Goal: Transaction & Acquisition: Purchase product/service

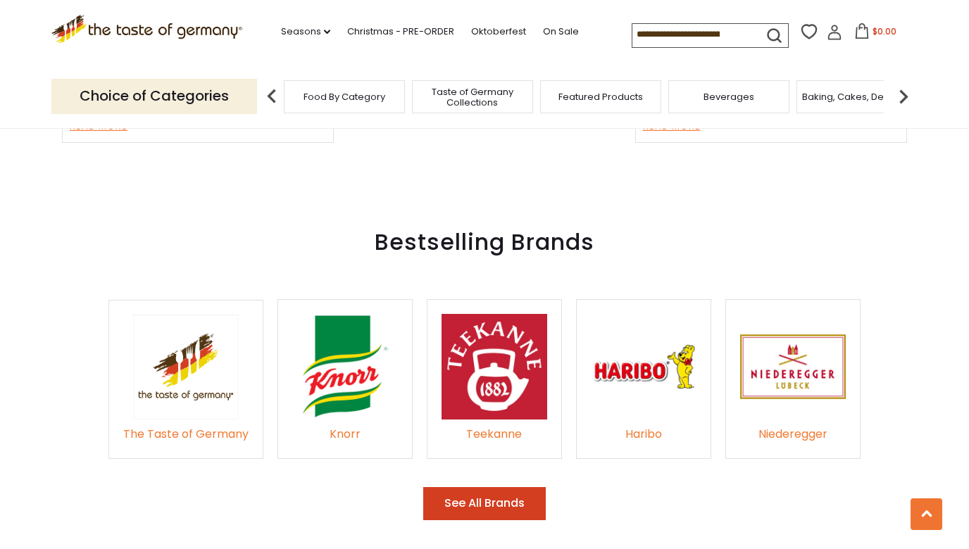
scroll to position [1956, 0]
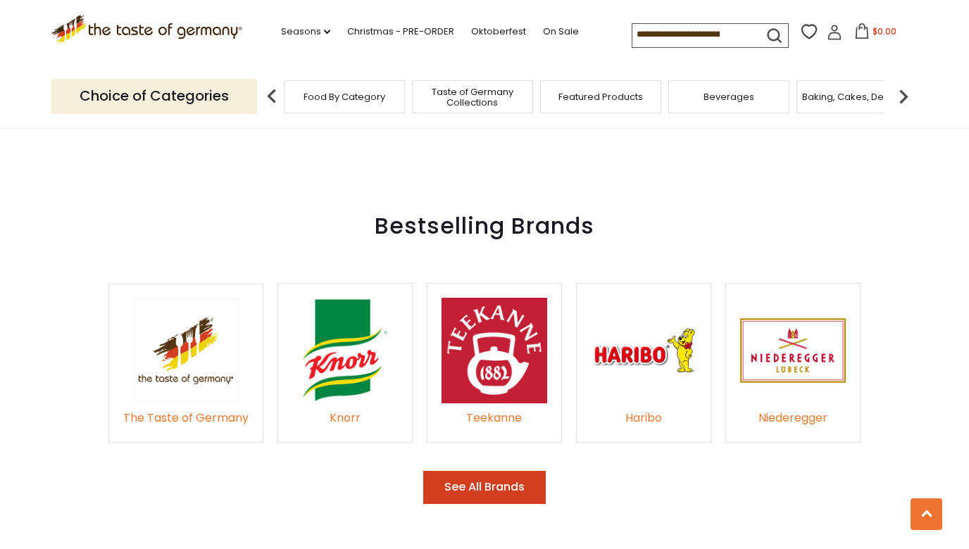
click at [670, 27] on input at bounding box center [691, 34] width 119 height 20
drag, startPoint x: 576, startPoint y: 31, endPoint x: 689, endPoint y: 31, distance: 112.6
click at [689, 31] on input at bounding box center [691, 34] width 119 height 20
drag, startPoint x: 688, startPoint y: 30, endPoint x: 560, endPoint y: 25, distance: 128.2
click at [560, 25] on div ".st0{fill:#EDD300;} .st1{fill:#D33E21;} .st0{fill:#EDD300;} .st1{fill:#D33E21;}…" at bounding box center [484, 32] width 866 height 65
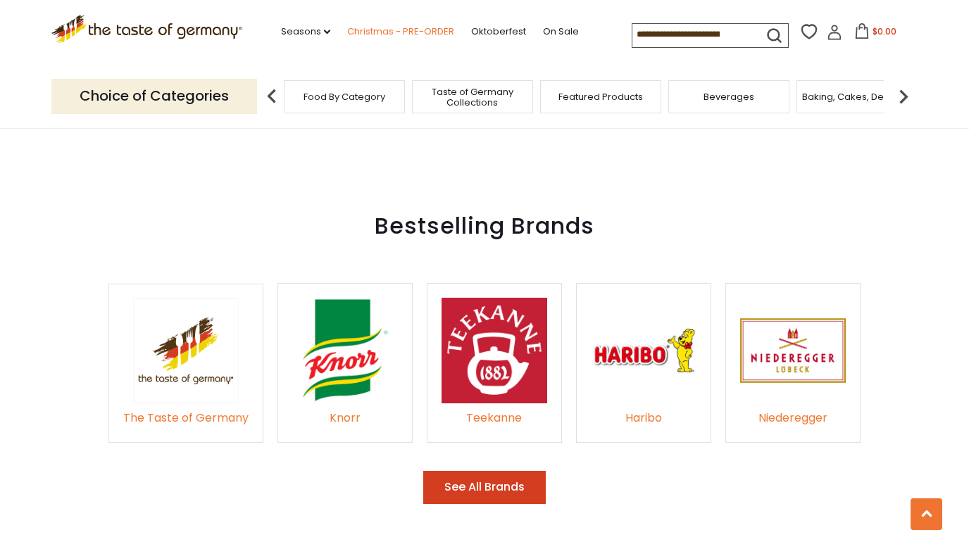
click at [372, 30] on link "Christmas - PRE-ORDER" at bounding box center [400, 31] width 107 height 15
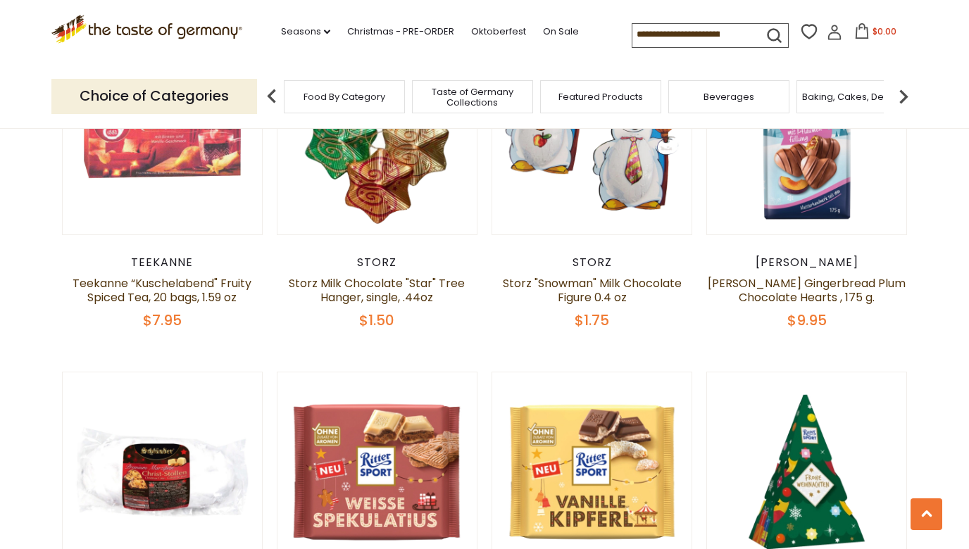
scroll to position [1506, 0]
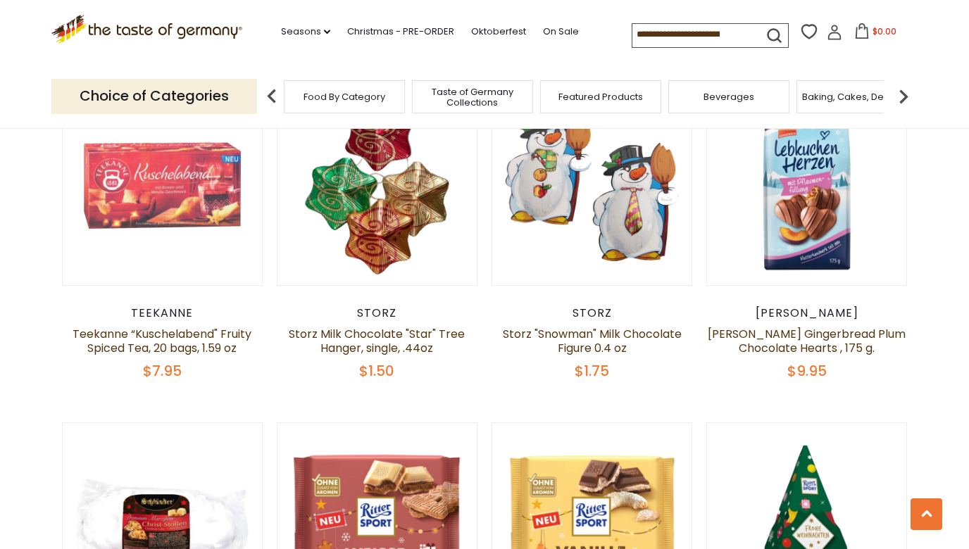
click at [632, 29] on input at bounding box center [691, 34] width 119 height 20
drag, startPoint x: 574, startPoint y: 30, endPoint x: 765, endPoint y: 27, distance: 190.8
click at [751, 28] on input at bounding box center [691, 34] width 119 height 20
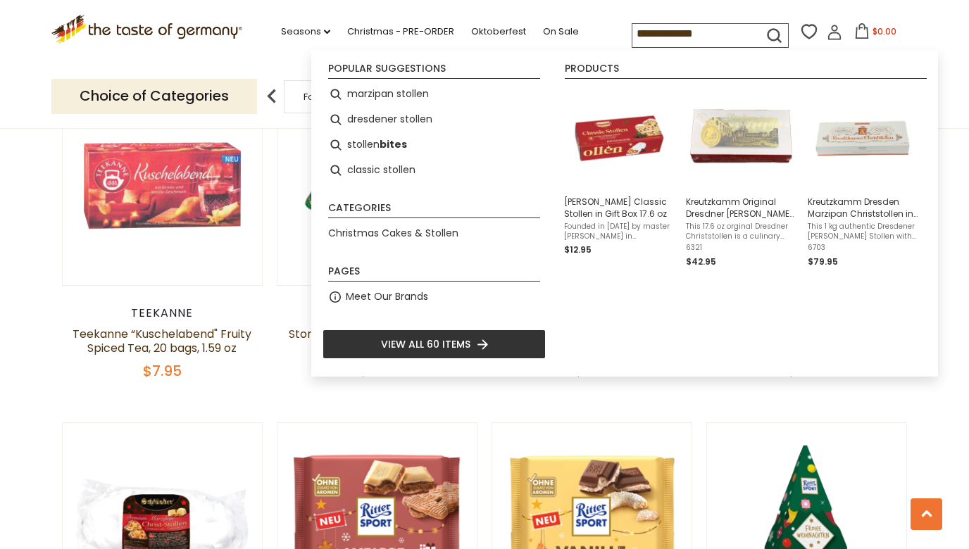
type input "**********"
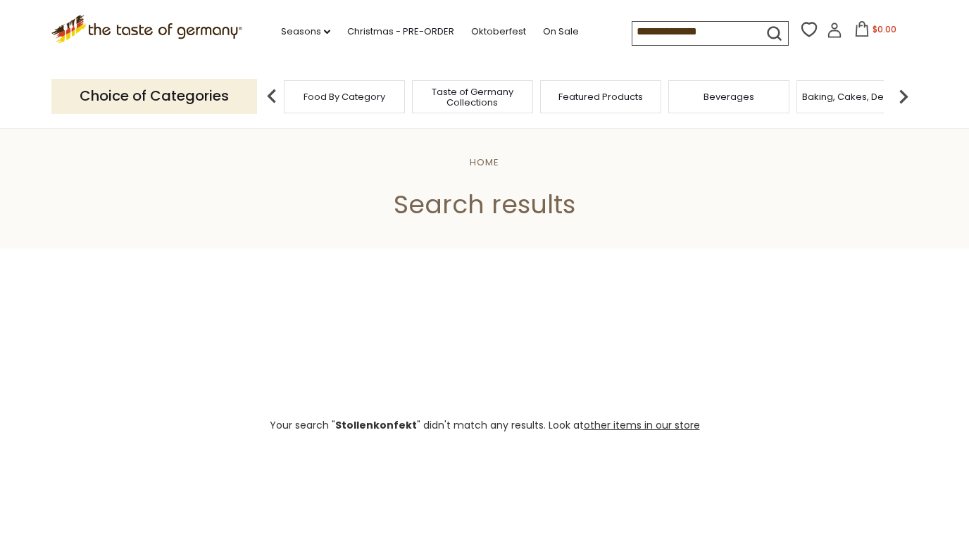
drag, startPoint x: 671, startPoint y: 26, endPoint x: 549, endPoint y: 13, distance: 122.5
click at [551, 14] on div ".st0{fill:#EDD300;} .st1{fill:#D33E21;} .st0{fill:#EDD300;} .st1{fill:#D33E21;}…" at bounding box center [484, 32] width 866 height 65
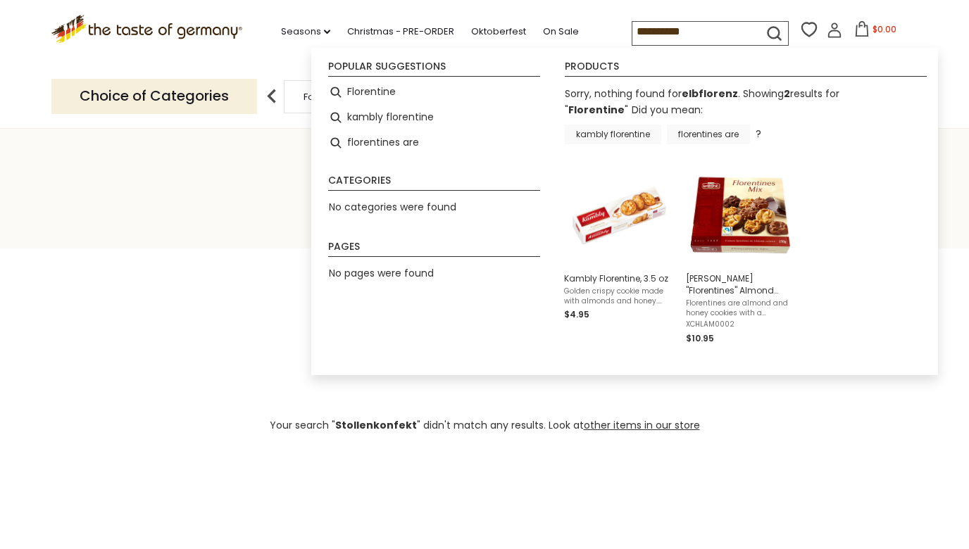
type input "**********"
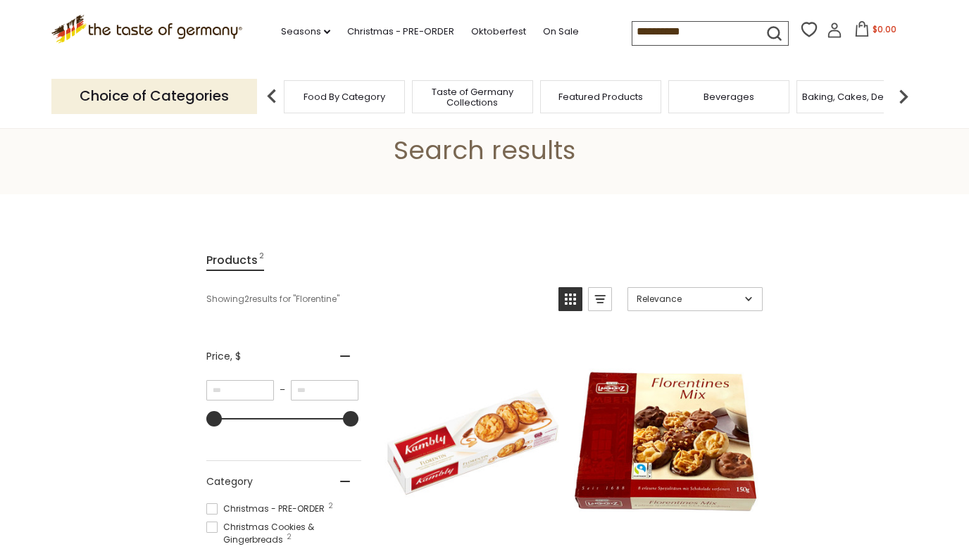
scroll to position [39, 0]
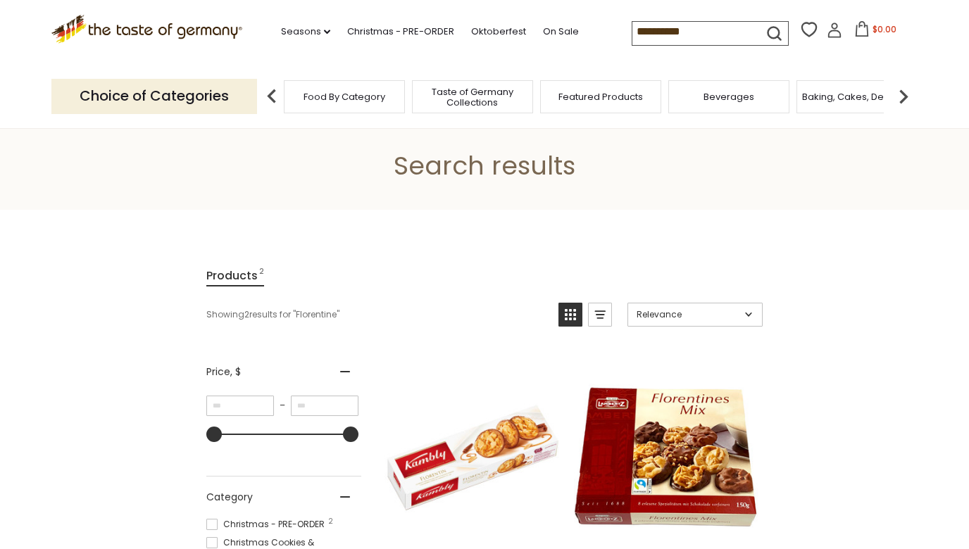
drag, startPoint x: 624, startPoint y: 34, endPoint x: 490, endPoint y: 30, distance: 133.8
click at [490, 30] on div ".st0{fill:#EDD300;} .st1{fill:#D33E21;} .st0{fill:#EDD300;} .st1{fill:#D33E21;}…" at bounding box center [484, 32] width 866 height 65
type input "*****"
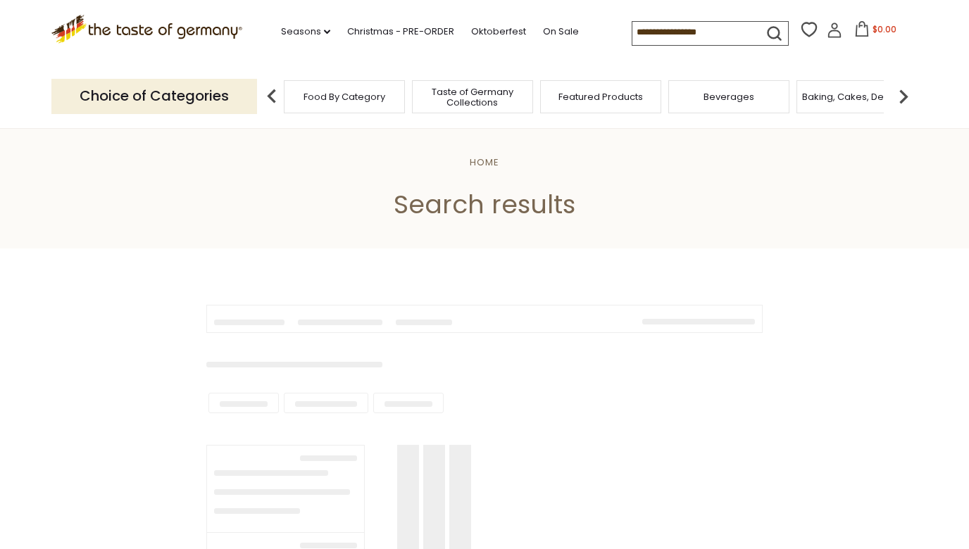
type input "*****"
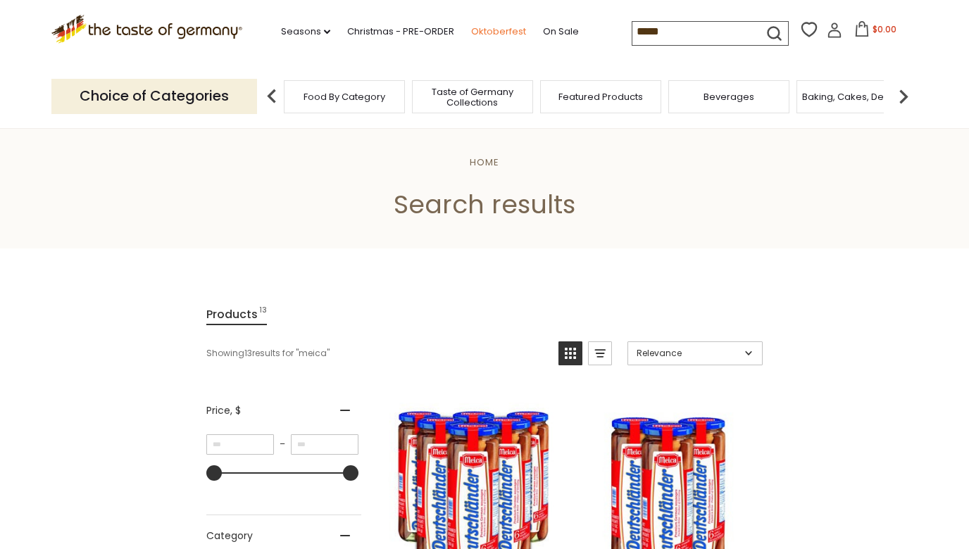
click at [471, 30] on link "Oktoberfest" at bounding box center [498, 31] width 55 height 15
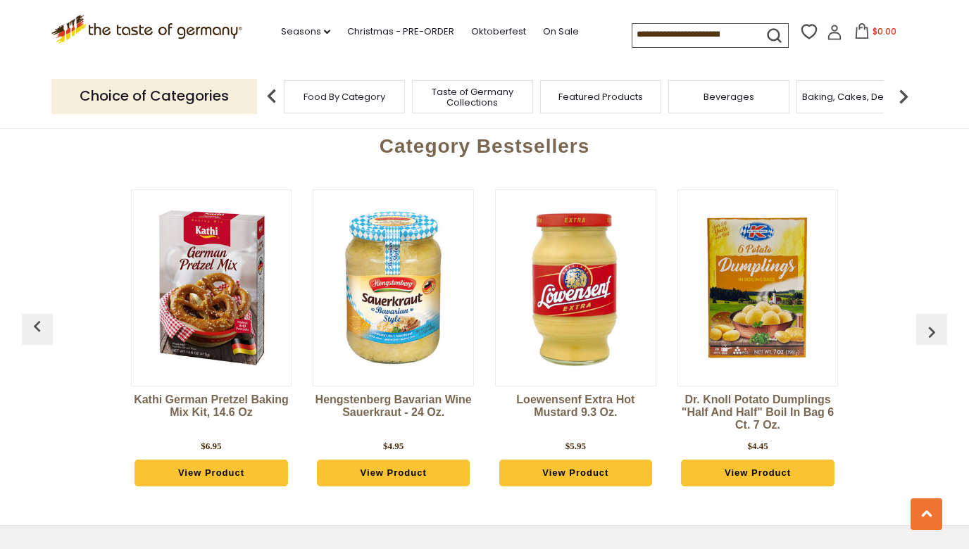
scroll to position [3774, 0]
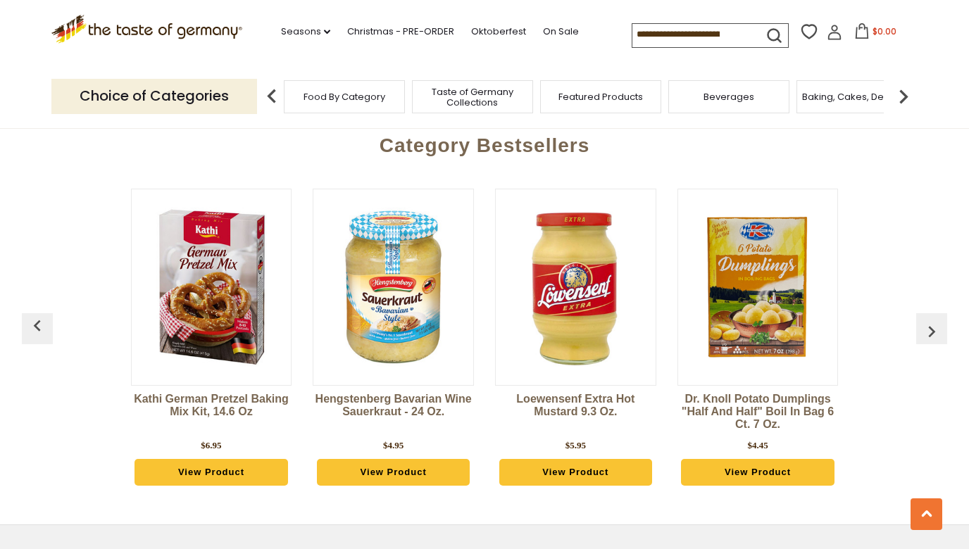
click at [632, 38] on input at bounding box center [691, 34] width 119 height 20
type input "****"
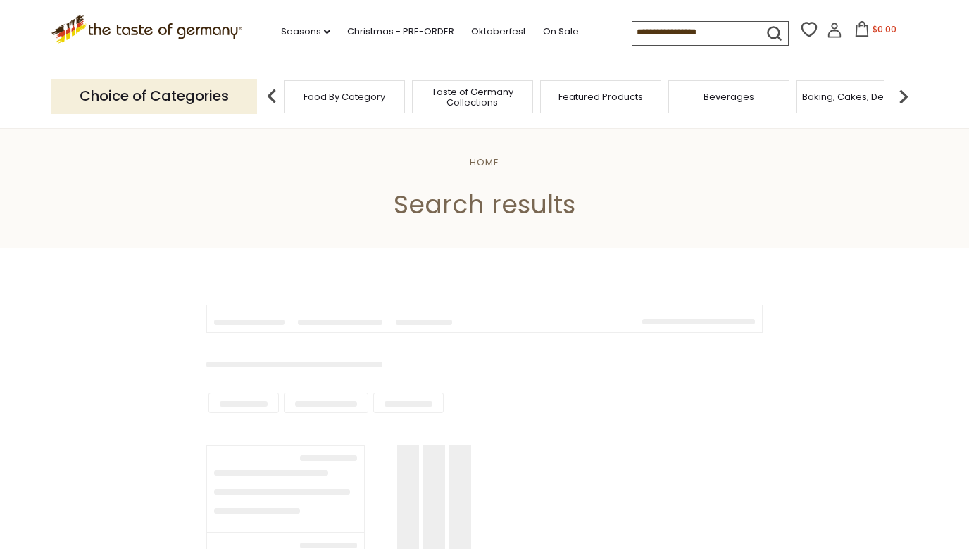
type input "****"
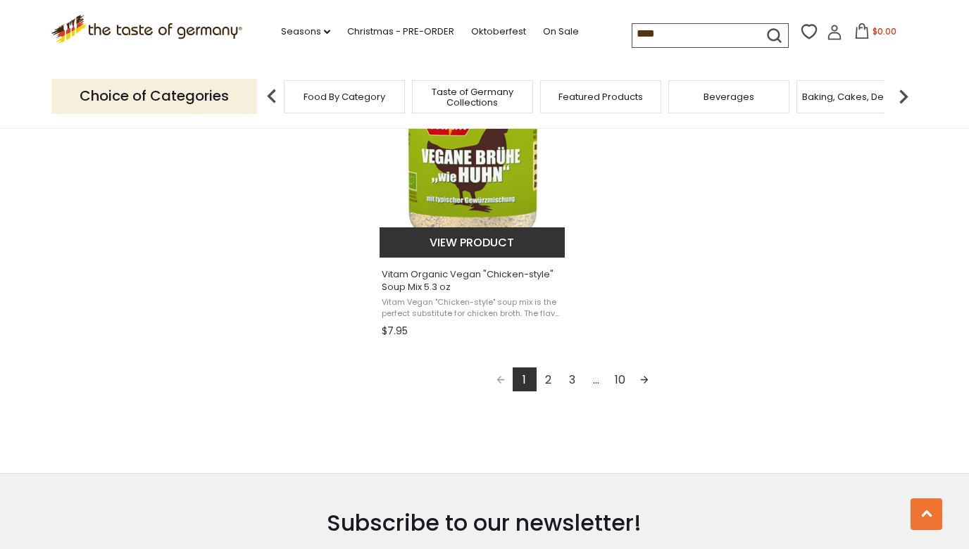
scroll to position [2494, 0]
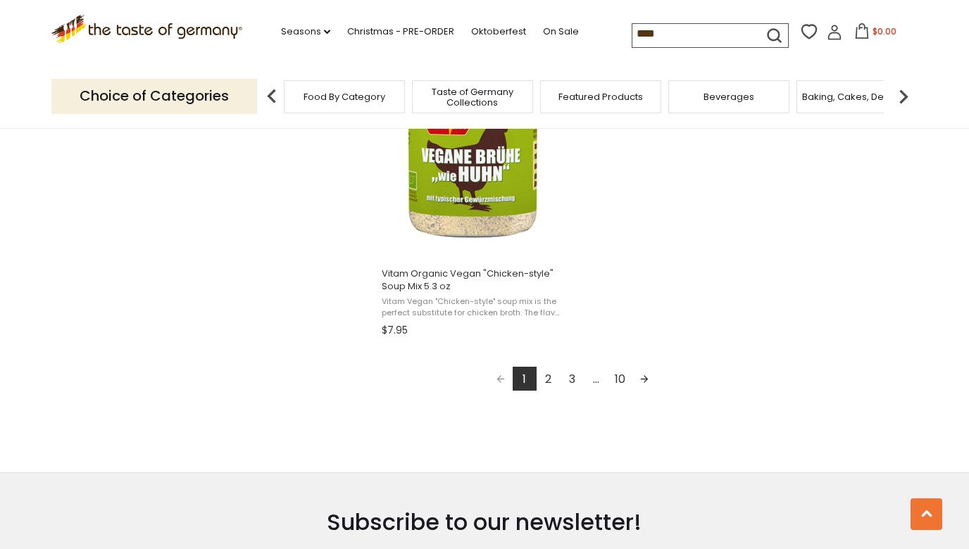
click at [572, 372] on link "3" at bounding box center [572, 379] width 24 height 24
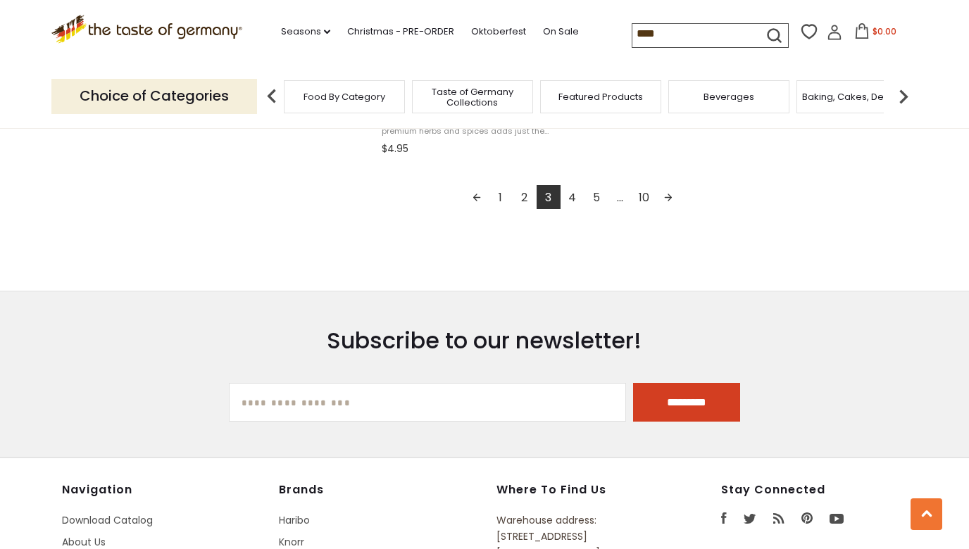
scroll to position [2697, 0]
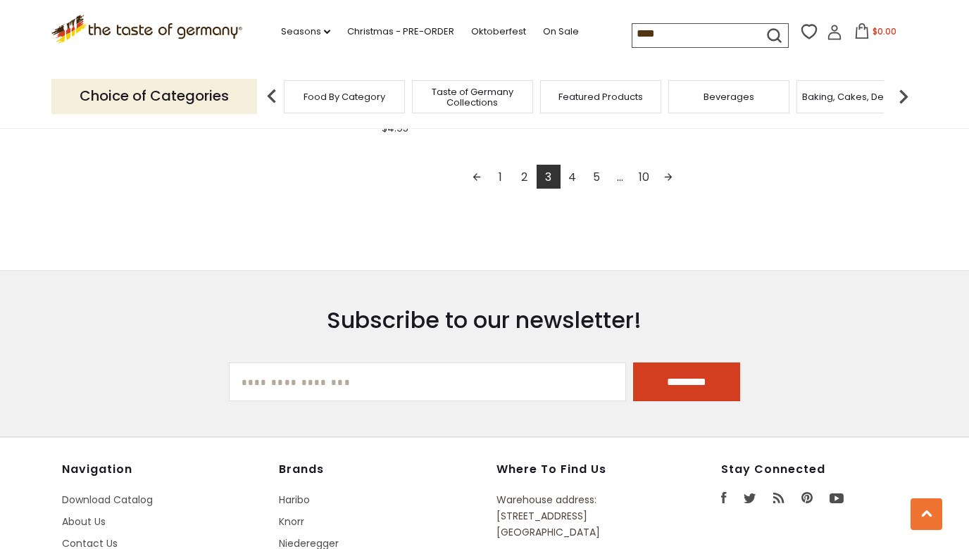
drag, startPoint x: 614, startPoint y: 34, endPoint x: 539, endPoint y: 11, distance: 78.8
click at [539, 11] on div ".st0{fill:#EDD300;} .st1{fill:#D33E21;} .st0{fill:#EDD300;} .st1{fill:#D33E21;}…" at bounding box center [484, 32] width 866 height 65
click at [281, 26] on link "Seasons dropdown_arrow" at bounding box center [305, 31] width 49 height 15
